Goal: Communication & Community: Ask a question

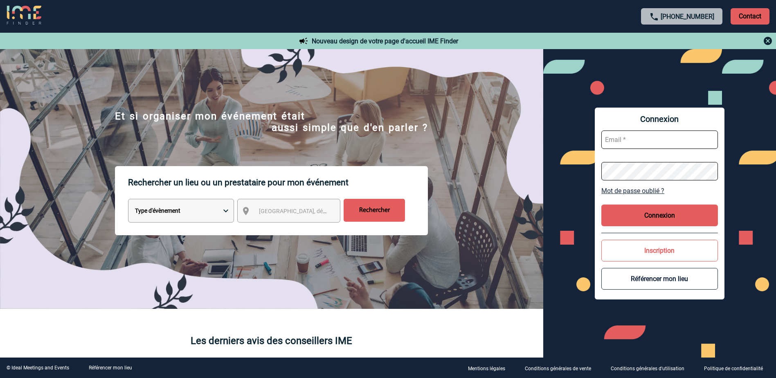
type input "[PERSON_NAME][EMAIL_ADDRESS][DOMAIN_NAME]"
click at [650, 210] on button "Connexion" at bounding box center [660, 216] width 117 height 22
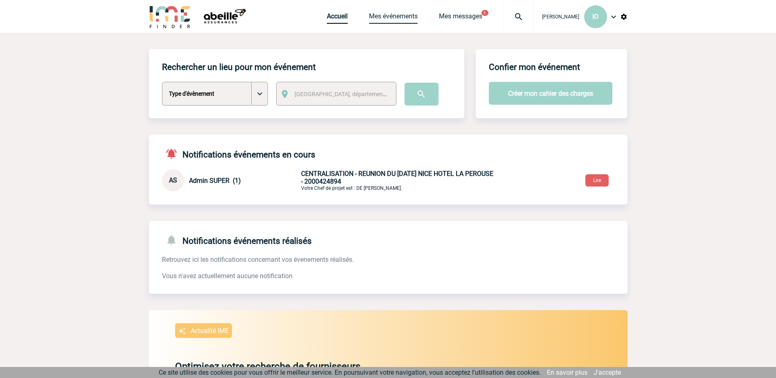
click at [388, 16] on link "Mes événements" at bounding box center [393, 17] width 49 height 11
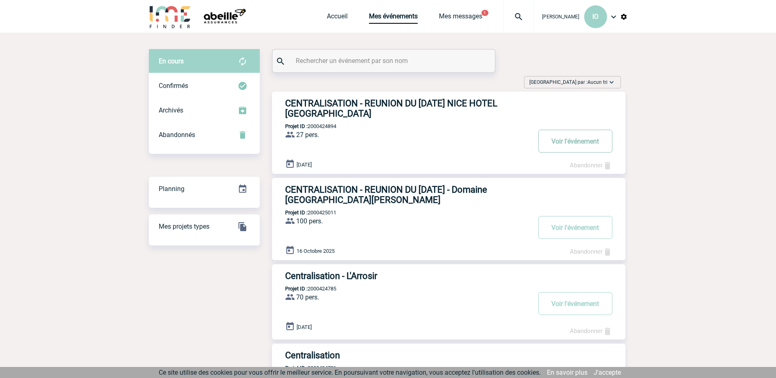
click at [568, 140] on button "Voir l'événement" at bounding box center [576, 141] width 74 height 23
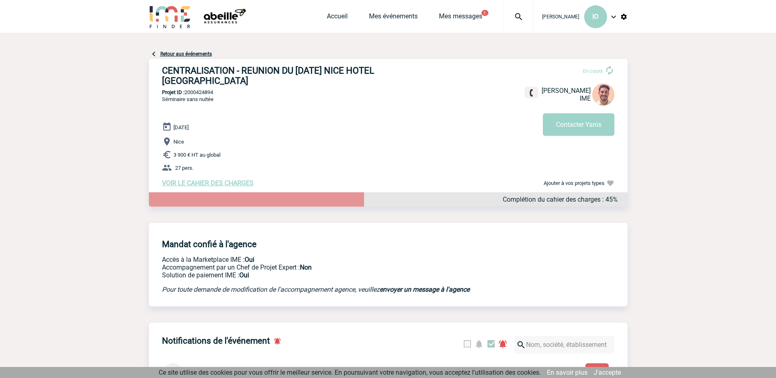
click at [209, 181] on div "17 Octobre 2025 Nice 3 900 € HT au global 27 pers. VOIR LE CAHIER DES CHARGES C…" at bounding box center [395, 154] width 466 height 65
click at [212, 185] on span "VOIR LE CAHIER DES CHARGES" at bounding box center [208, 183] width 92 height 8
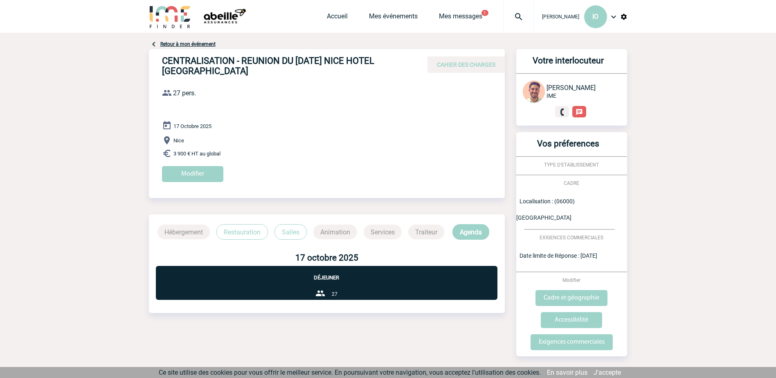
scroll to position [1, 0]
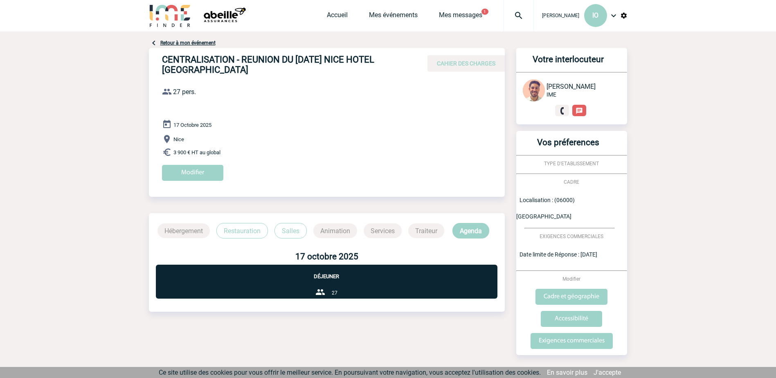
click at [235, 232] on p "Restauration" at bounding box center [242, 231] width 52 height 16
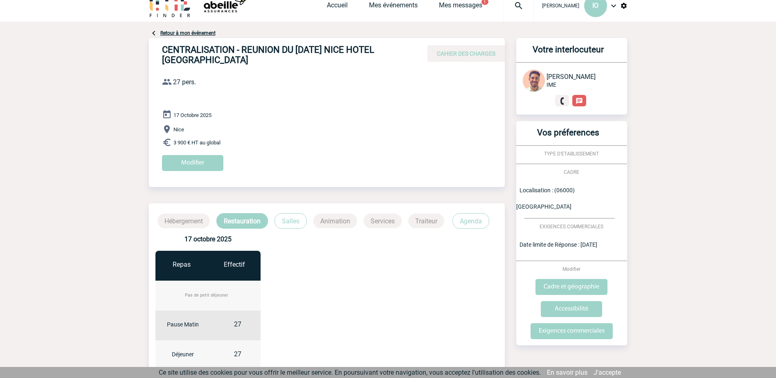
scroll to position [0, 0]
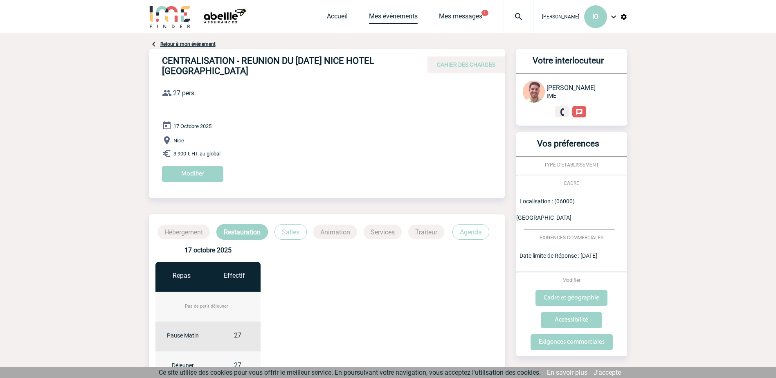
click at [394, 14] on link "Mes événements" at bounding box center [393, 17] width 49 height 11
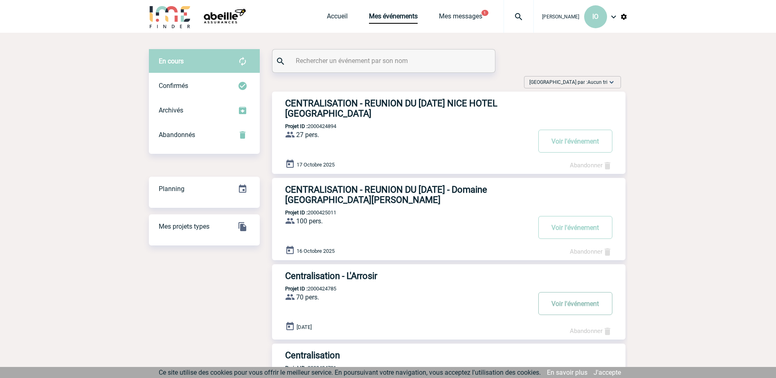
click at [554, 305] on button "Voir l'événement" at bounding box center [576, 303] width 74 height 23
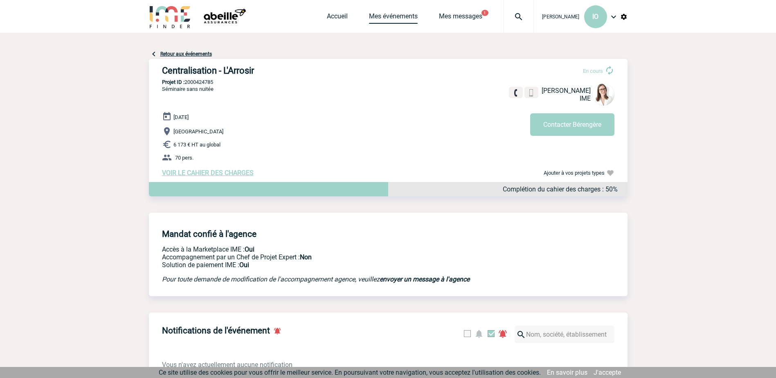
click at [391, 15] on link "Mes événements" at bounding box center [393, 17] width 49 height 11
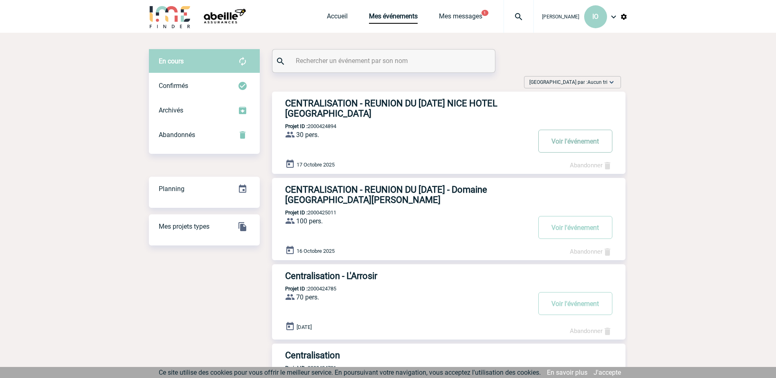
click at [565, 140] on button "Voir l'événement" at bounding box center [576, 141] width 74 height 23
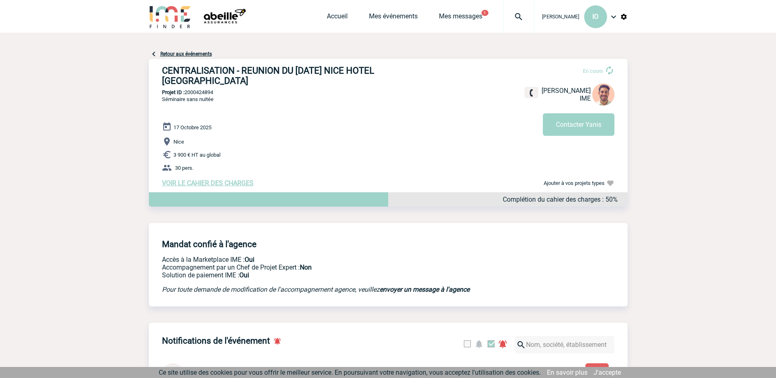
click at [220, 185] on span "VOIR LE CAHIER DES CHARGES" at bounding box center [208, 183] width 92 height 8
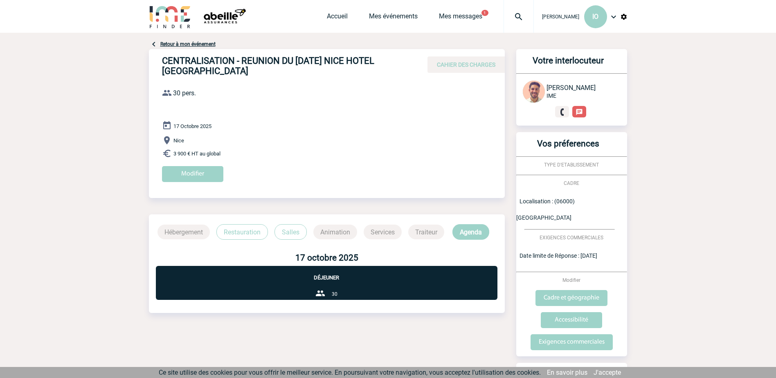
click at [241, 231] on p "Restauration" at bounding box center [242, 232] width 52 height 16
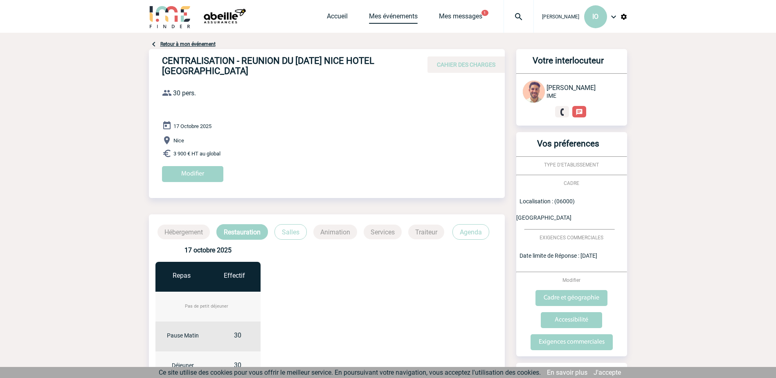
click at [399, 16] on link "Mes événements" at bounding box center [393, 17] width 49 height 11
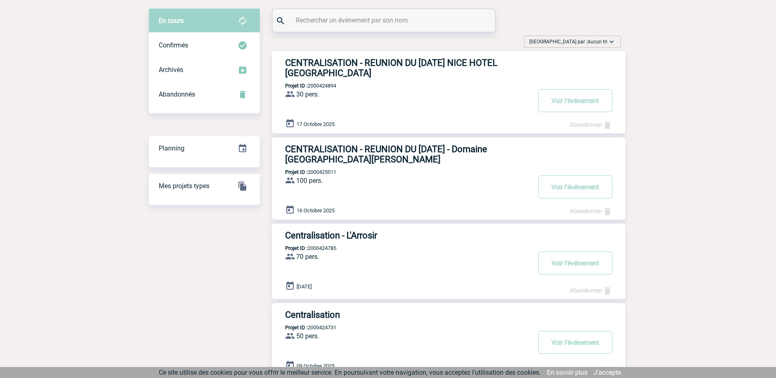
scroll to position [41, 0]
click at [578, 187] on button "Voir l'événement" at bounding box center [576, 186] width 74 height 23
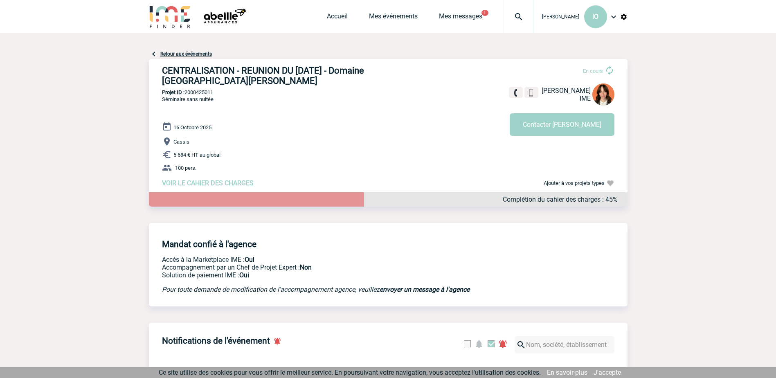
click at [232, 184] on span "VOIR LE CAHIER DES CHARGES" at bounding box center [208, 183] width 92 height 8
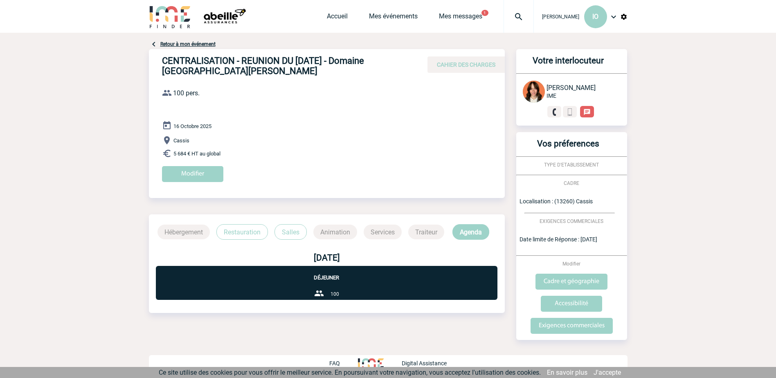
scroll to position [1, 0]
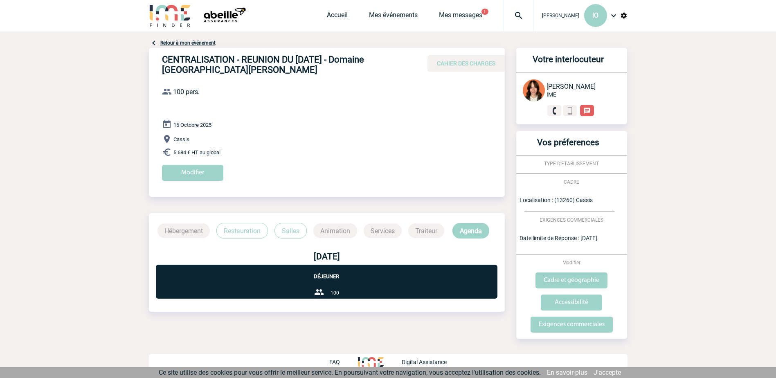
click at [239, 236] on p "Restauration" at bounding box center [242, 231] width 52 height 16
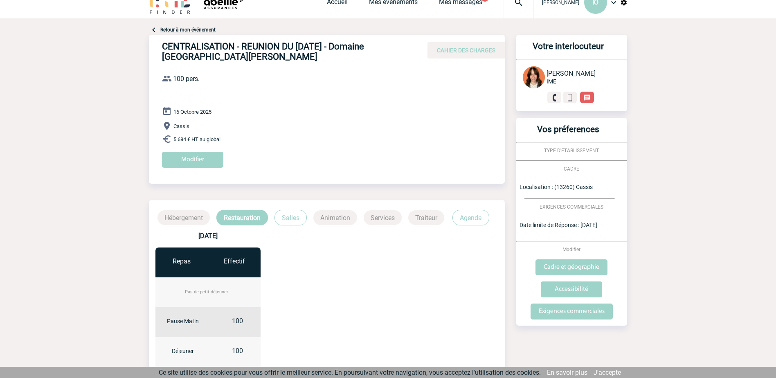
scroll to position [0, 0]
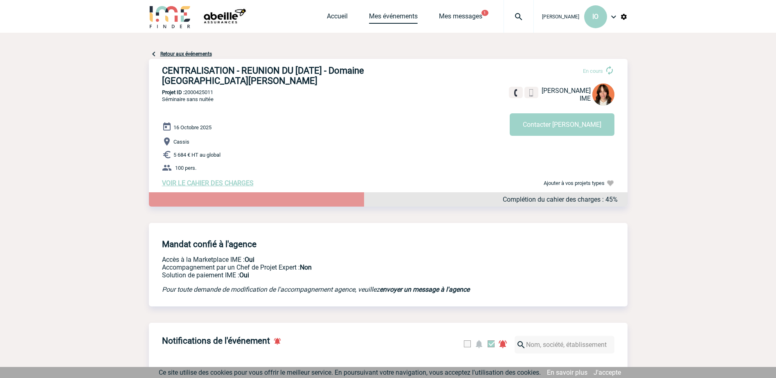
click at [399, 18] on link "Mes événements" at bounding box center [393, 17] width 49 height 11
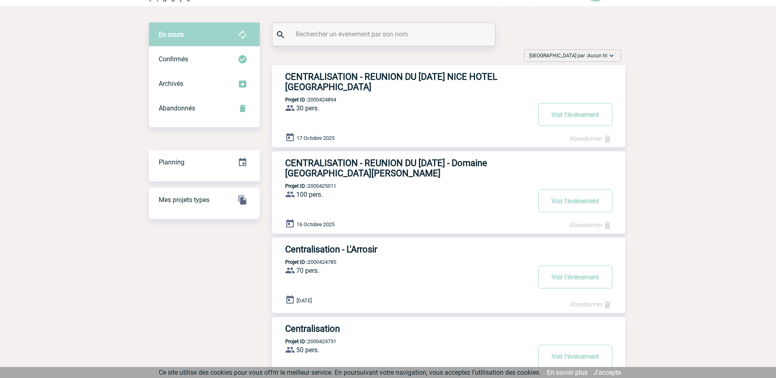
scroll to position [41, 0]
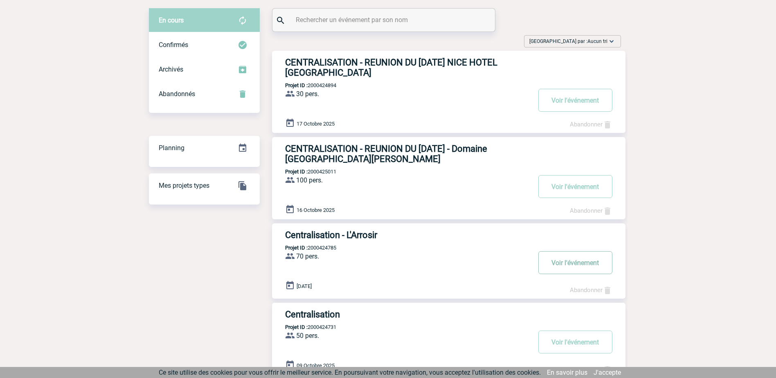
click at [577, 266] on button "Voir l'événement" at bounding box center [576, 262] width 74 height 23
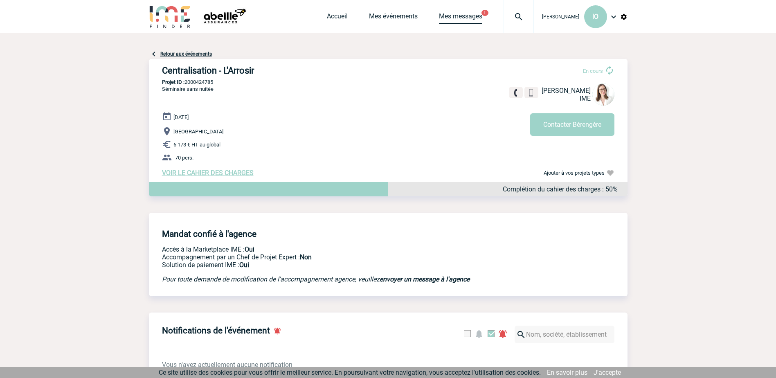
click at [458, 17] on link "Mes messages" at bounding box center [460, 17] width 43 height 11
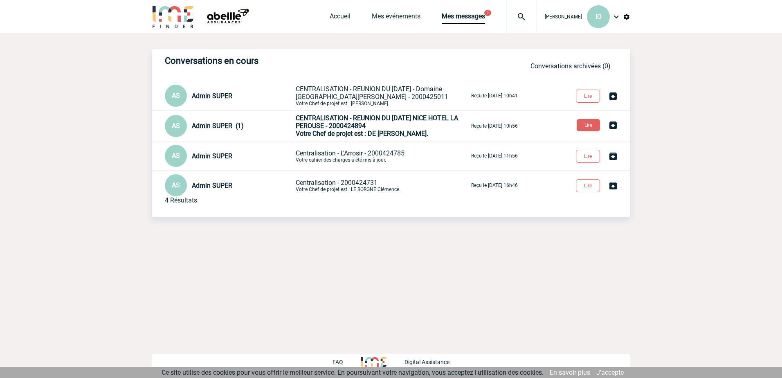
click at [382, 131] on span "Votre Chef de projet est : DE CLERCQ Yanis." at bounding box center [362, 134] width 133 height 8
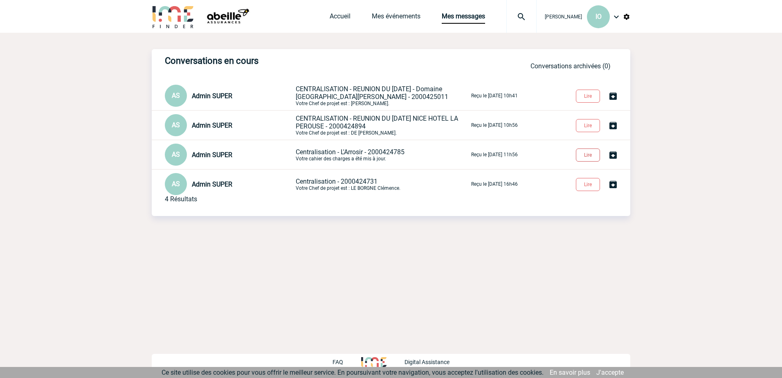
click at [588, 158] on button "Lire" at bounding box center [588, 155] width 24 height 13
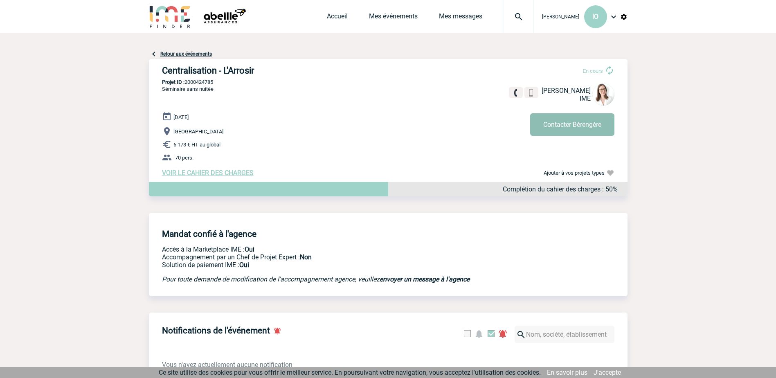
click at [589, 122] on button "Contacter Bérengère" at bounding box center [572, 124] width 84 height 23
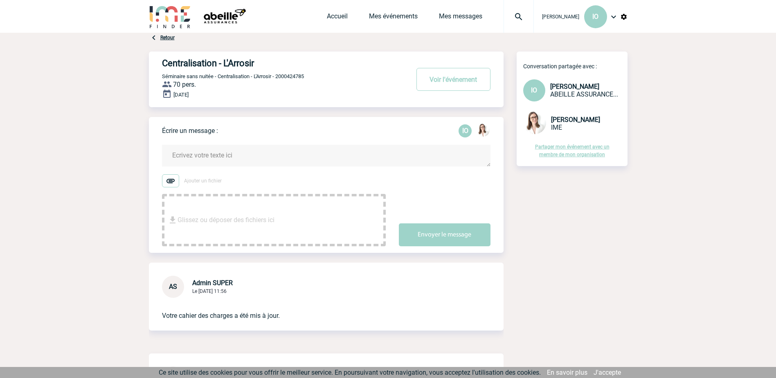
click at [211, 153] on textarea at bounding box center [326, 156] width 329 height 22
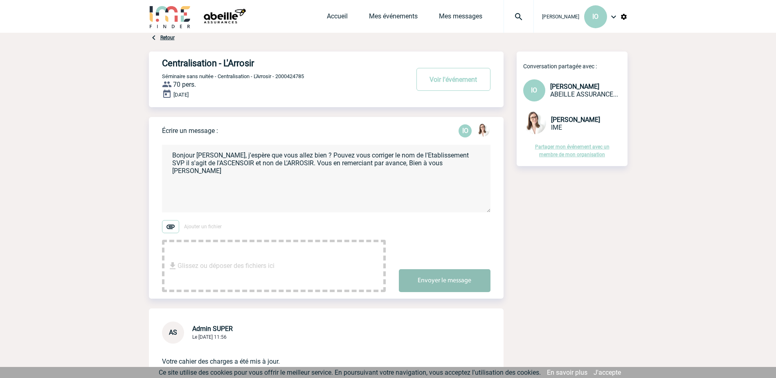
type textarea "Bonjour Bérengère, j'espère que vous allez bien ? Pouvez vous corriger le nom d…"
click at [447, 282] on button "Envoyer le message" at bounding box center [445, 280] width 92 height 23
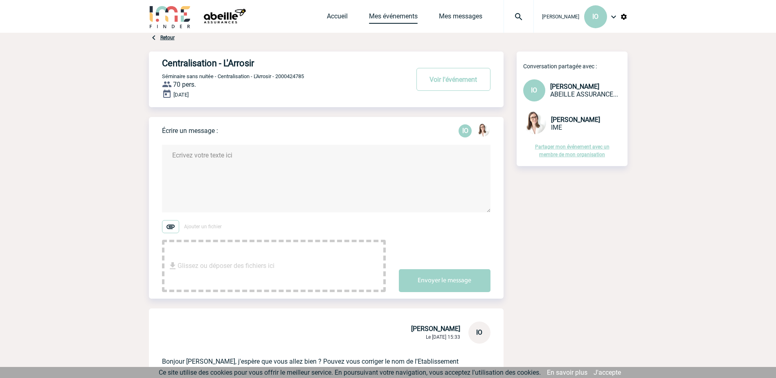
click at [392, 14] on link "Mes événements" at bounding box center [393, 17] width 49 height 11
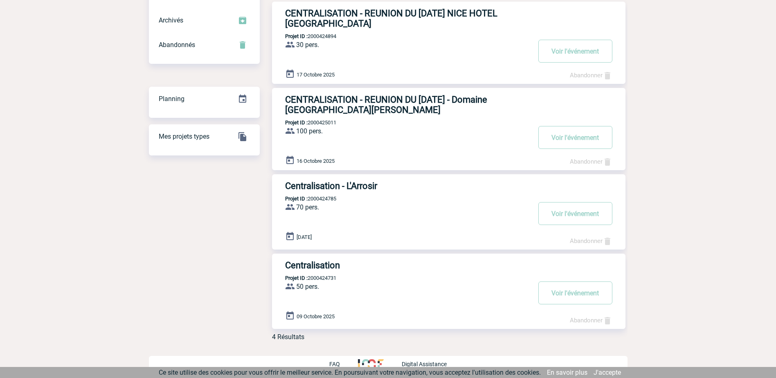
scroll to position [95, 0]
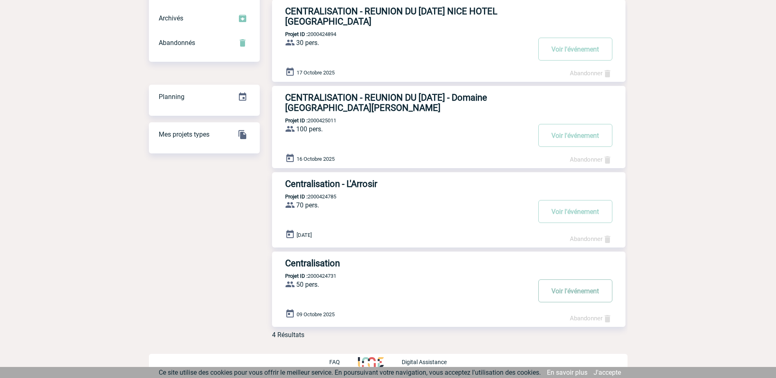
click at [562, 295] on button "Voir l'événement" at bounding box center [576, 291] width 74 height 23
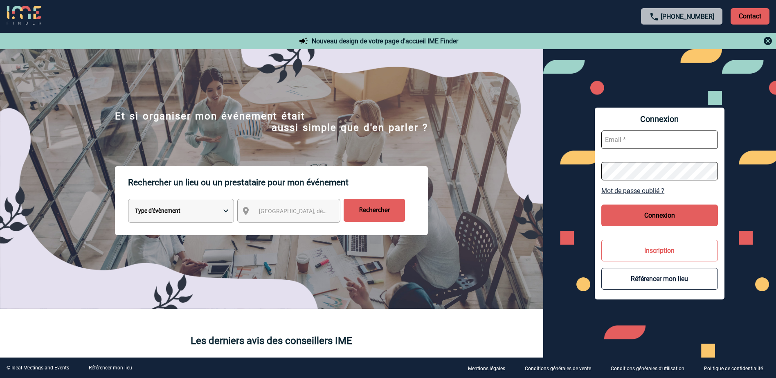
type input "isabelle.ottaviani@abeille-assurances.fr"
click at [655, 214] on button "Connexion" at bounding box center [660, 216] width 117 height 22
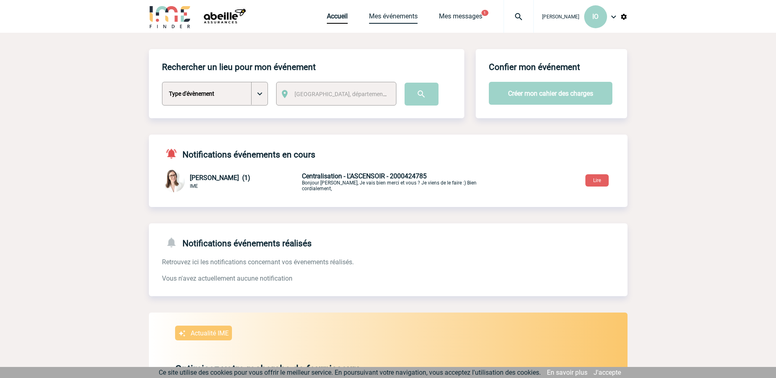
click at [380, 13] on link "Mes événements" at bounding box center [393, 17] width 49 height 11
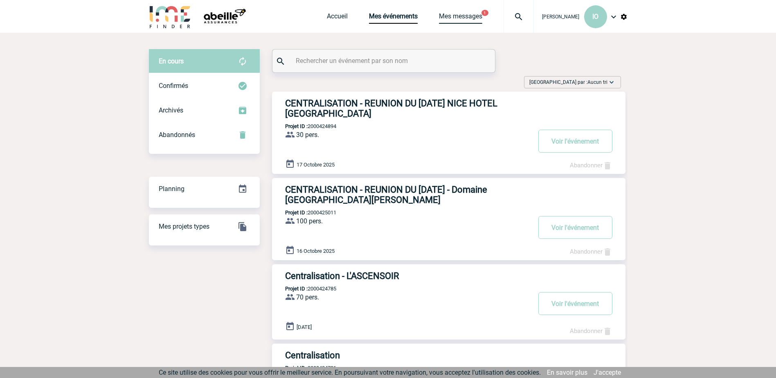
click at [458, 14] on link "Mes messages" at bounding box center [460, 17] width 43 height 11
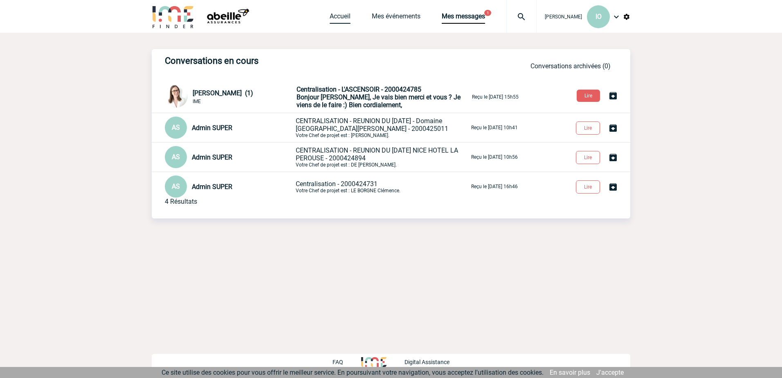
click at [334, 15] on link "Accueil" at bounding box center [340, 17] width 21 height 11
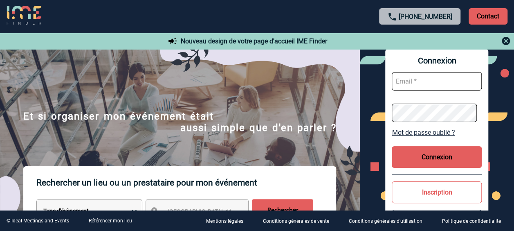
type input "[PERSON_NAME][EMAIL_ADDRESS][DOMAIN_NAME]"
click at [431, 154] on button "Connexion" at bounding box center [437, 157] width 90 height 22
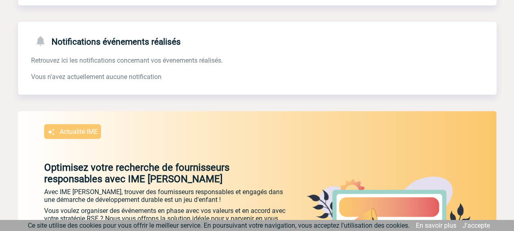
scroll to position [346, 0]
